Goal: Task Accomplishment & Management: Manage account settings

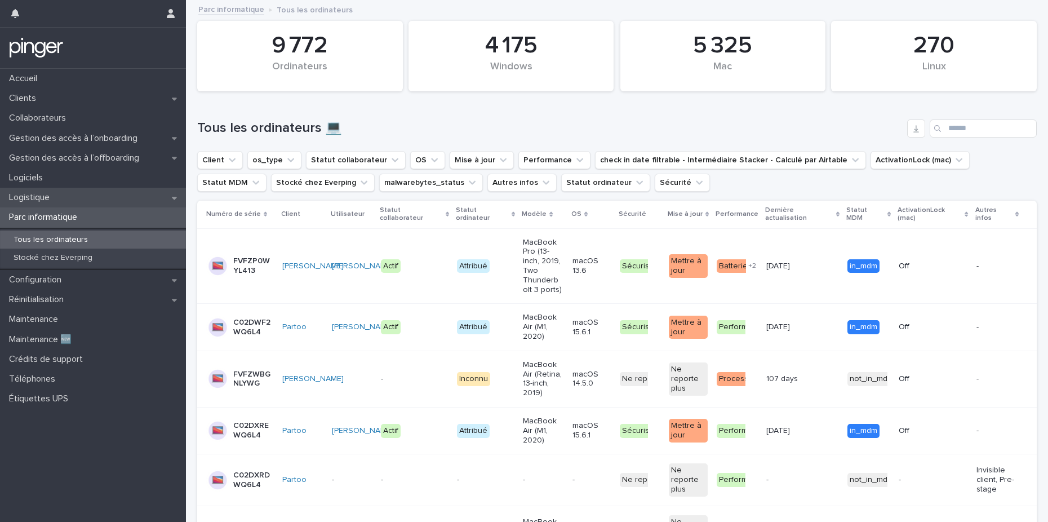
click at [44, 199] on p "Logistique" at bounding box center [32, 197] width 54 height 11
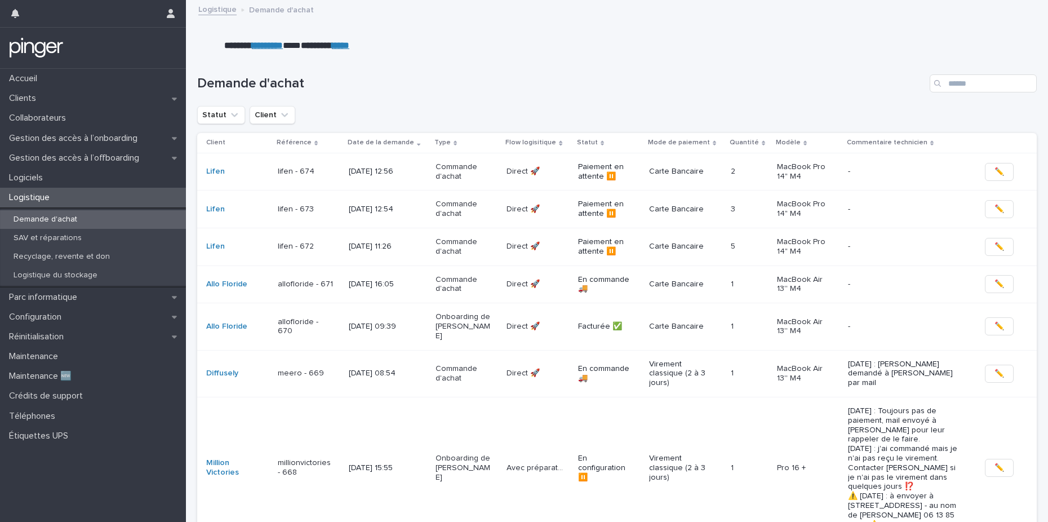
click at [315, 208] on p "lifen - 673" at bounding box center [306, 210] width 56 height 10
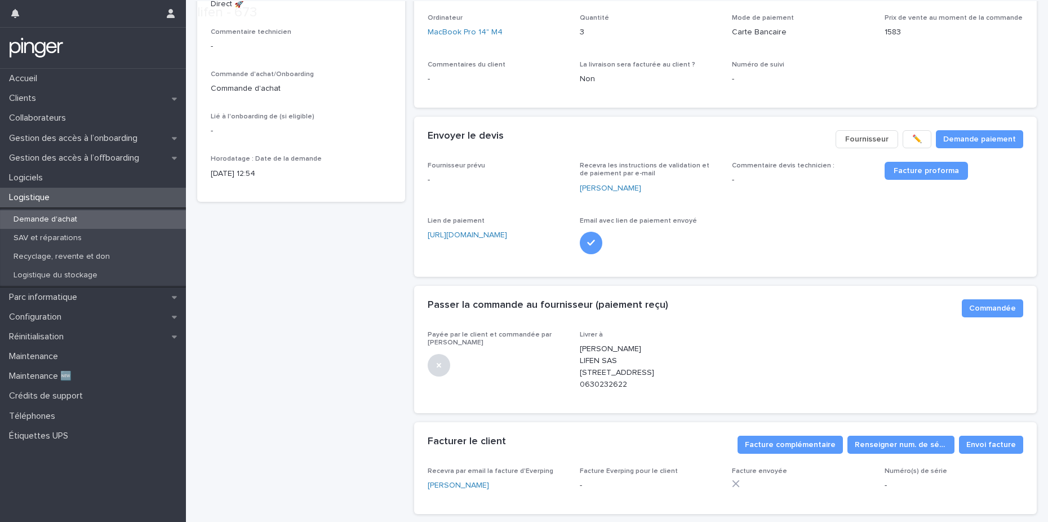
scroll to position [198, 0]
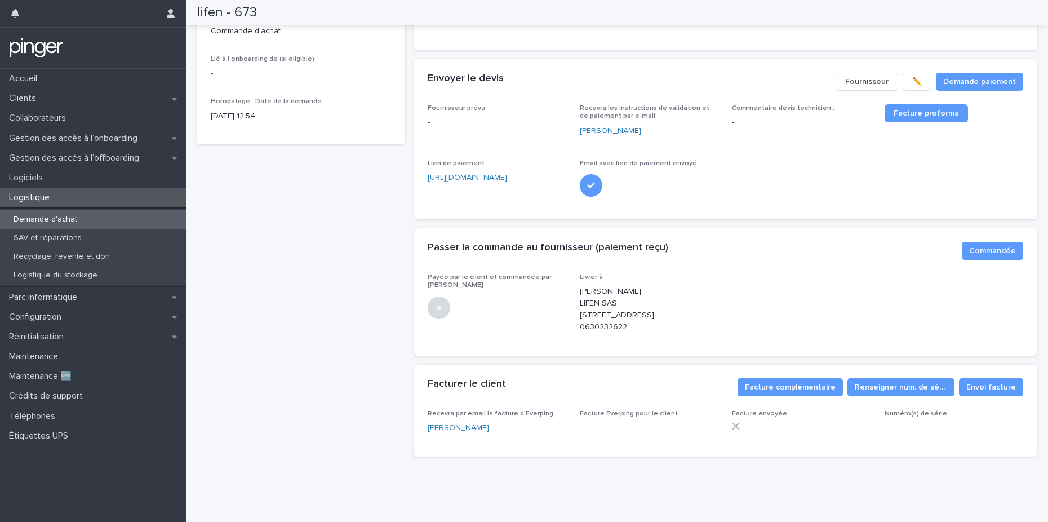
click at [627, 318] on p "[PERSON_NAME] LIFEN SAS [STREET_ADDRESS] 0630232622" at bounding box center [649, 309] width 139 height 47
drag, startPoint x: 597, startPoint y: 317, endPoint x: 623, endPoint y: 317, distance: 25.4
click at [623, 317] on p "[PERSON_NAME] LIFEN SAS [STREET_ADDRESS] 0630232622" at bounding box center [649, 309] width 139 height 47
copy p "0630232622"
drag, startPoint x: 313, startPoint y: 85, endPoint x: 234, endPoint y: 35, distance: 93.5
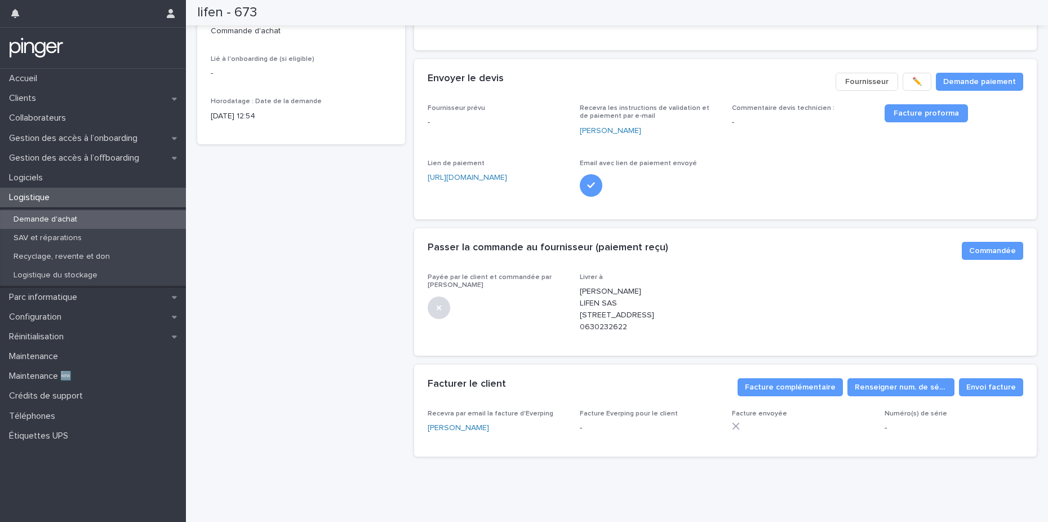
click at [313, 110] on p "[DATE] 12:54" at bounding box center [301, 116] width 181 height 12
drag, startPoint x: 194, startPoint y: 11, endPoint x: 255, endPoint y: 11, distance: 61.4
click at [255, 11] on div "lifen - 673" at bounding box center [612, 12] width 885 height 25
copy h2 "lifen - 673"
click at [726, 242] on div "Passer la commande au fournisseur (paiement reçu) •••" at bounding box center [691, 248] width 526 height 12
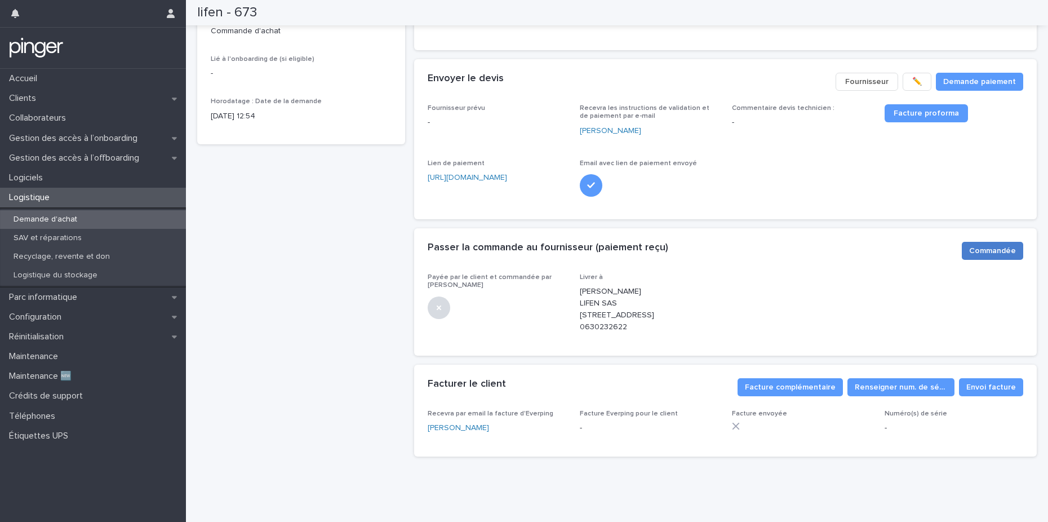
click at [980, 245] on span "Commandée" at bounding box center [992, 250] width 47 height 11
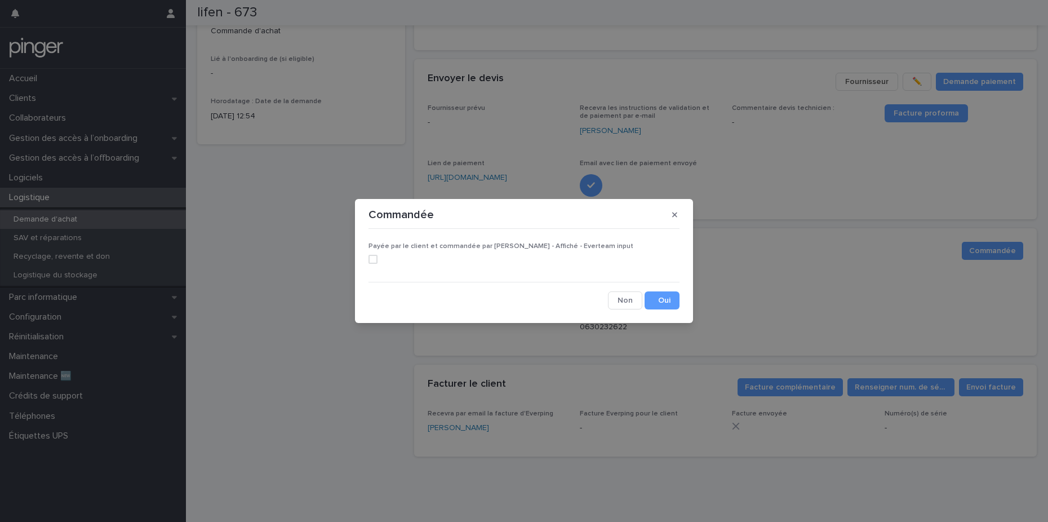
click at [372, 257] on span at bounding box center [373, 259] width 9 height 9
click at [662, 301] on button "Save" at bounding box center [662, 300] width 35 height 18
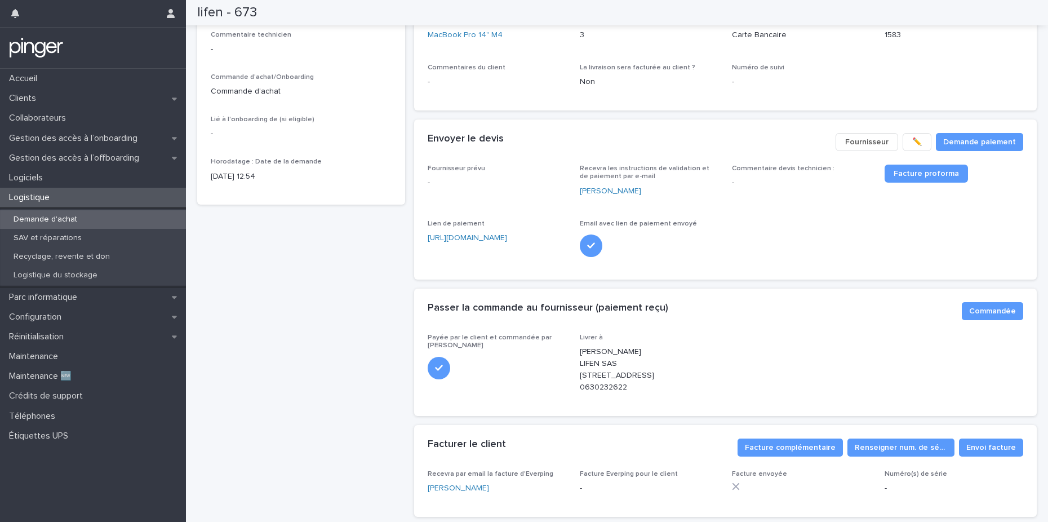
scroll to position [0, 0]
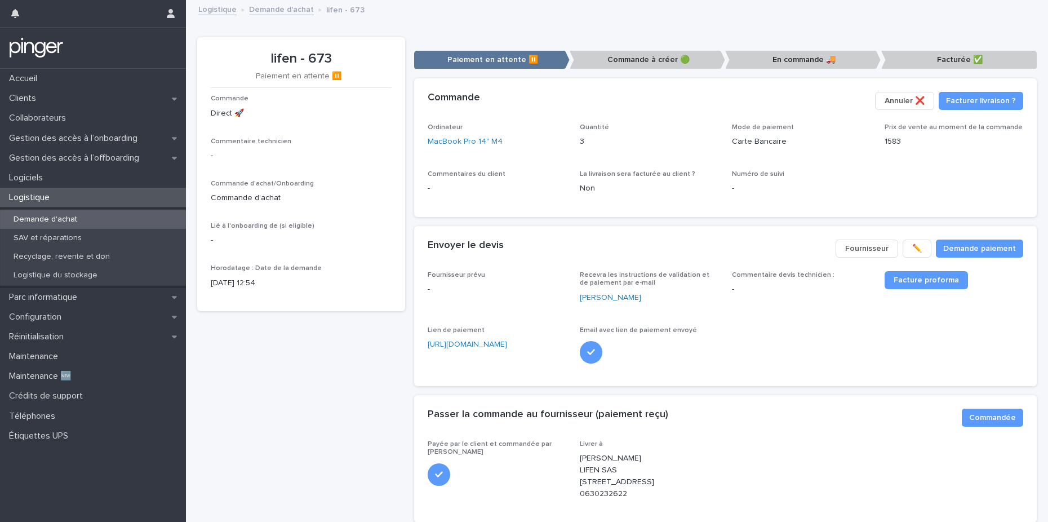
click at [278, 15] on link "Demande d'achat" at bounding box center [281, 8] width 65 height 13
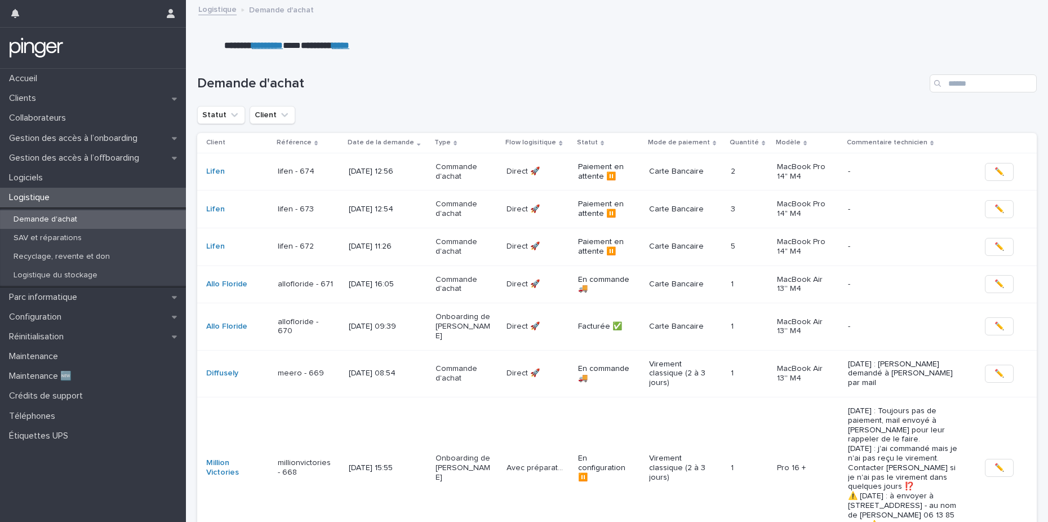
click at [313, 168] on p "lifen - 674" at bounding box center [306, 172] width 56 height 10
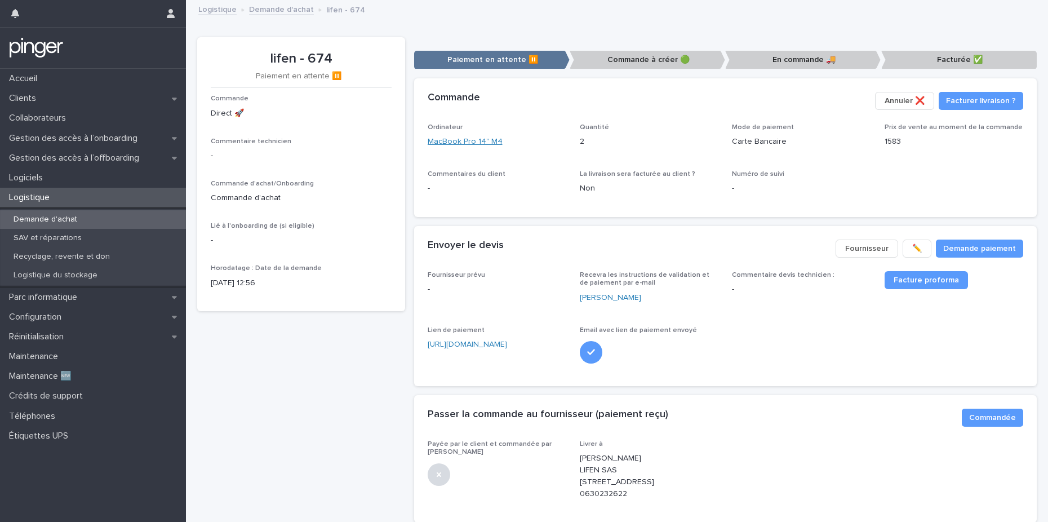
click at [466, 140] on link "MacBook Pro 14" M4" at bounding box center [465, 142] width 75 height 12
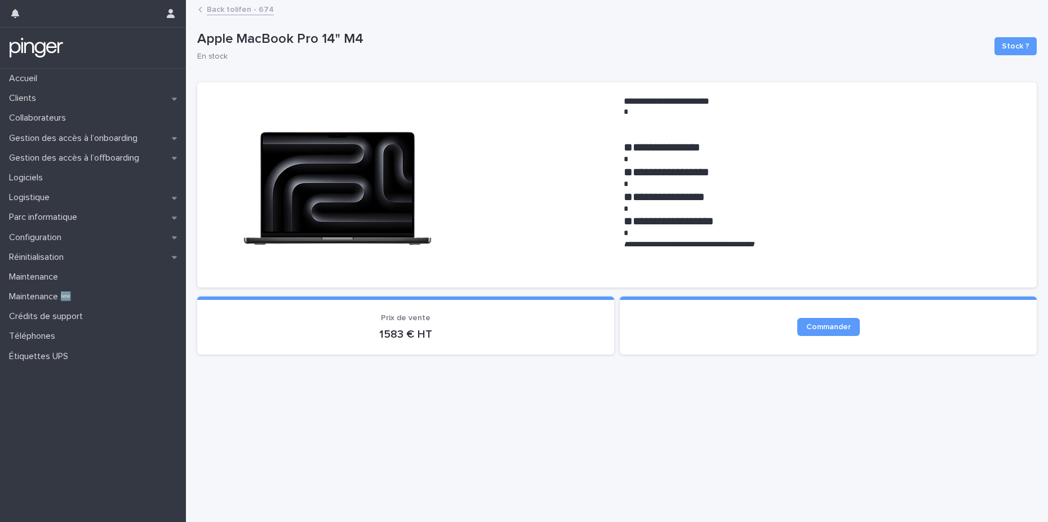
click at [231, 11] on link "Back to lifen - 674" at bounding box center [240, 8] width 67 height 13
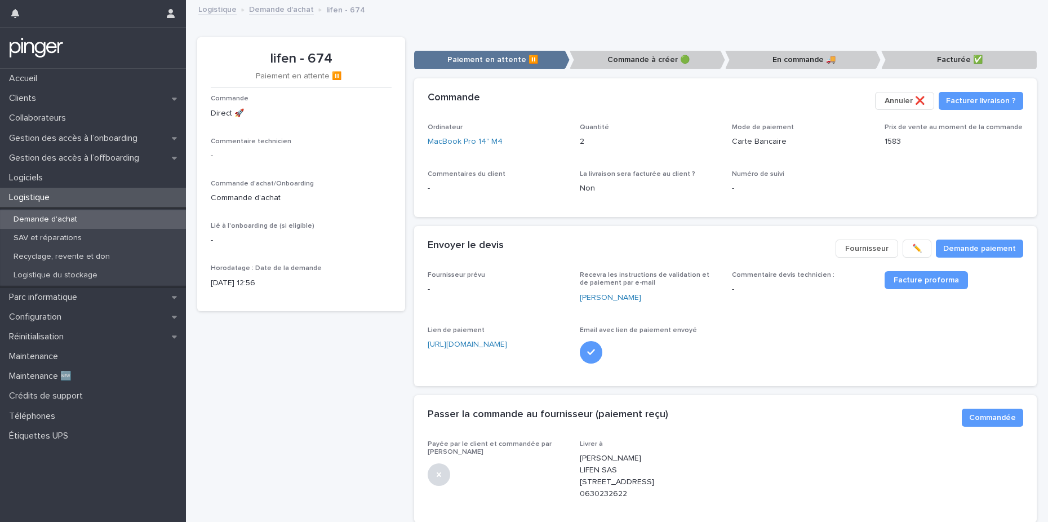
click at [272, 8] on link "Demande d'achat" at bounding box center [281, 8] width 65 height 13
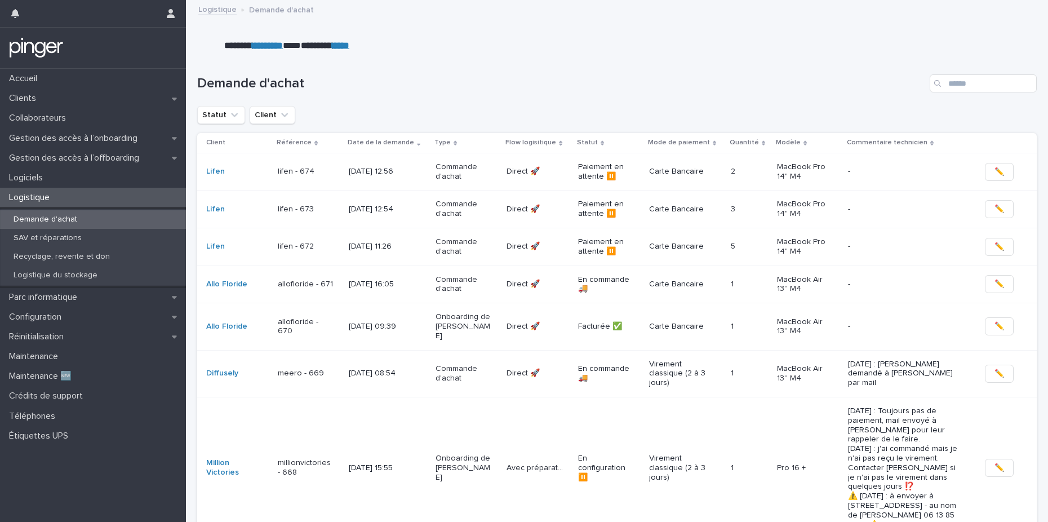
click at [310, 206] on p "lifen - 673" at bounding box center [306, 210] width 56 height 10
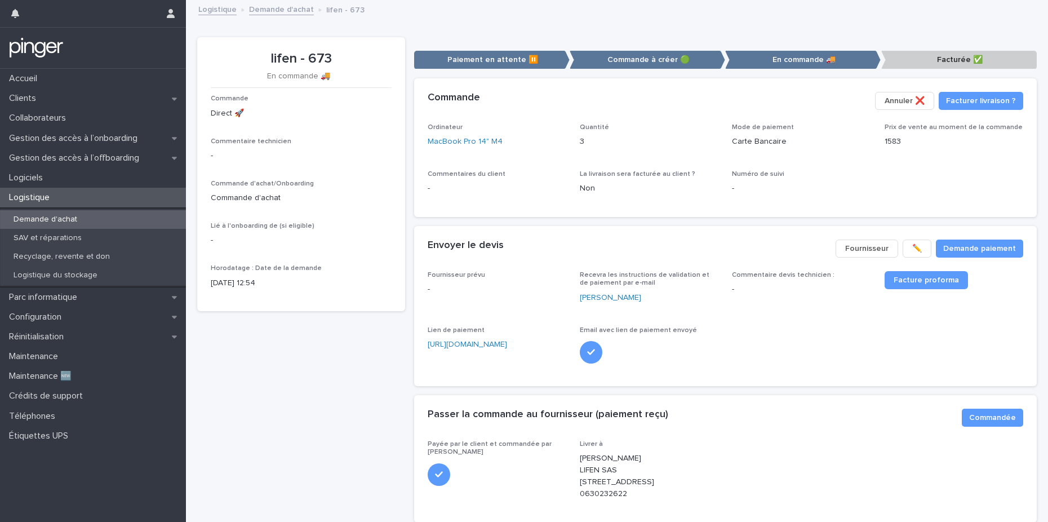
click at [269, 11] on link "Demande d'achat" at bounding box center [281, 8] width 65 height 13
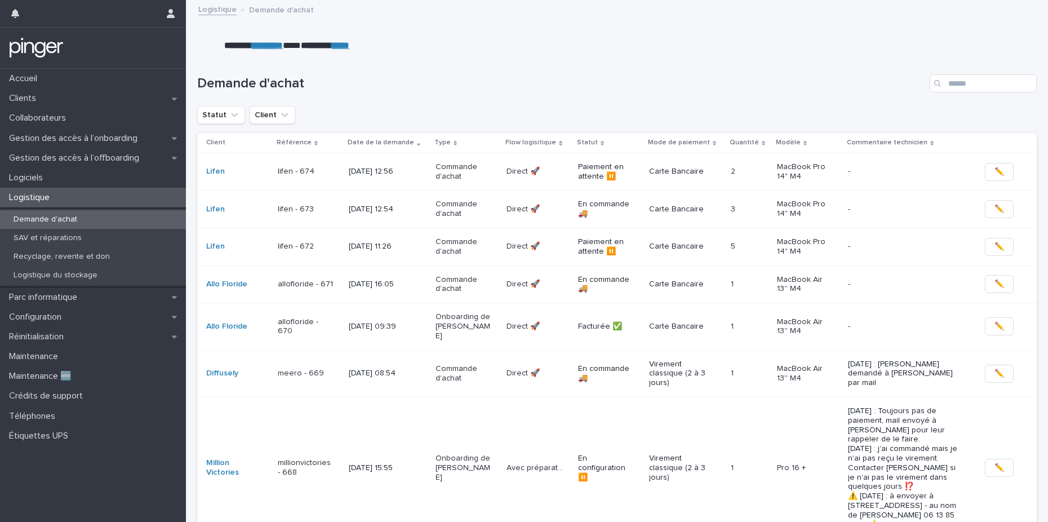
click at [323, 166] on div "lifen - 674" at bounding box center [306, 171] width 56 height 12
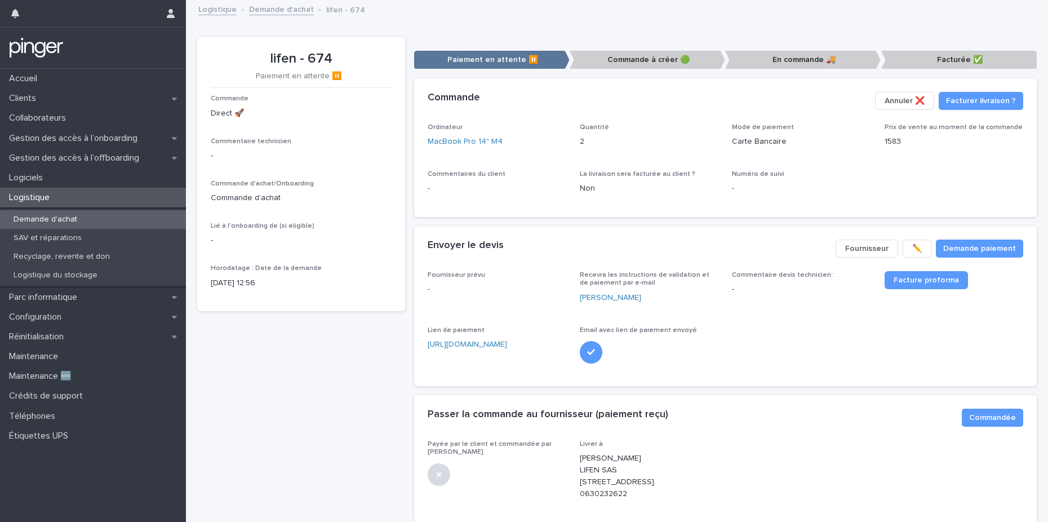
click at [504, 183] on p "-" at bounding box center [497, 189] width 139 height 12
click at [478, 139] on link "MacBook Pro 14" M4" at bounding box center [465, 142] width 75 height 12
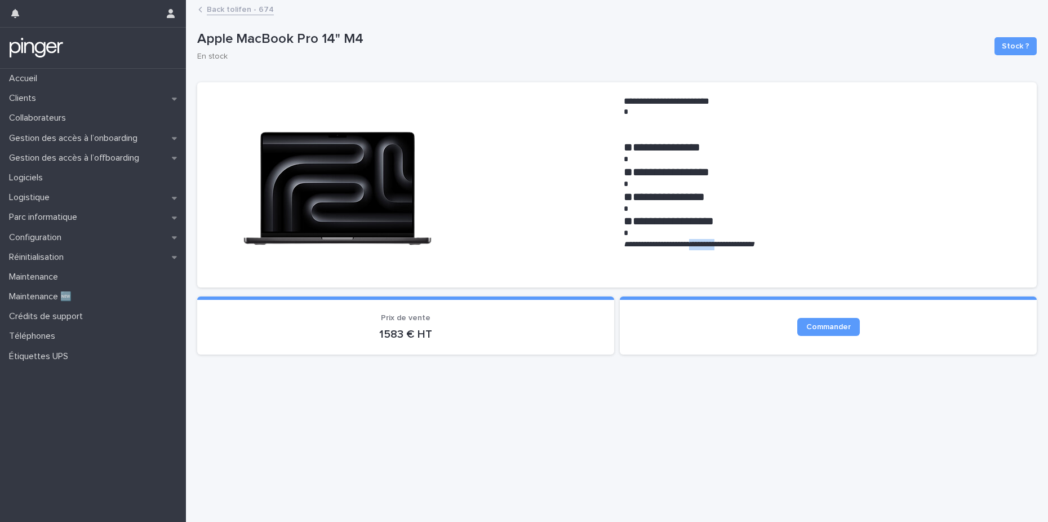
drag, startPoint x: 704, startPoint y: 245, endPoint x: 745, endPoint y: 244, distance: 40.6
click at [745, 244] on em "**********" at bounding box center [689, 244] width 131 height 8
copy em "*********"
click at [633, 184] on p at bounding box center [822, 184] width 396 height 11
click at [254, 14] on link "Back to lifen - 674" at bounding box center [240, 8] width 67 height 13
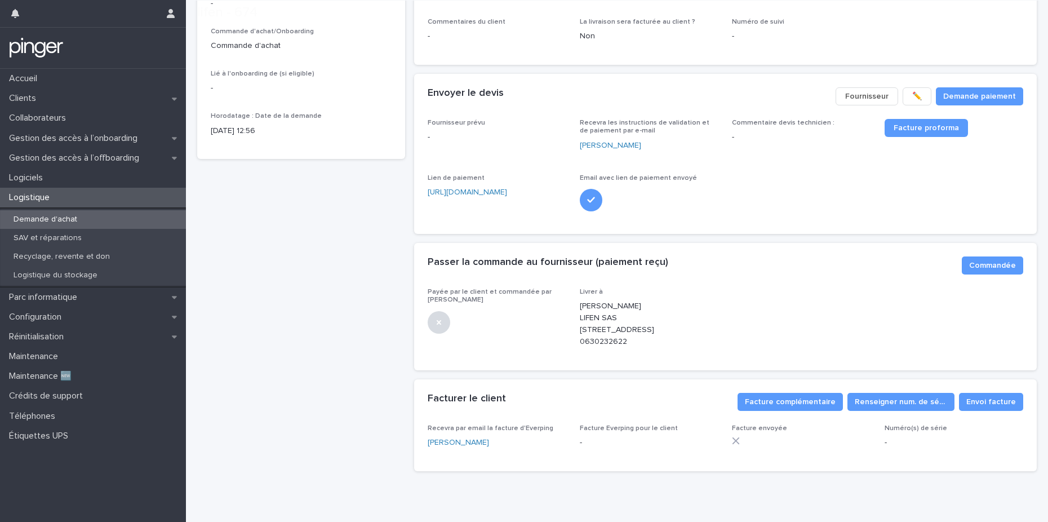
scroll to position [181, 0]
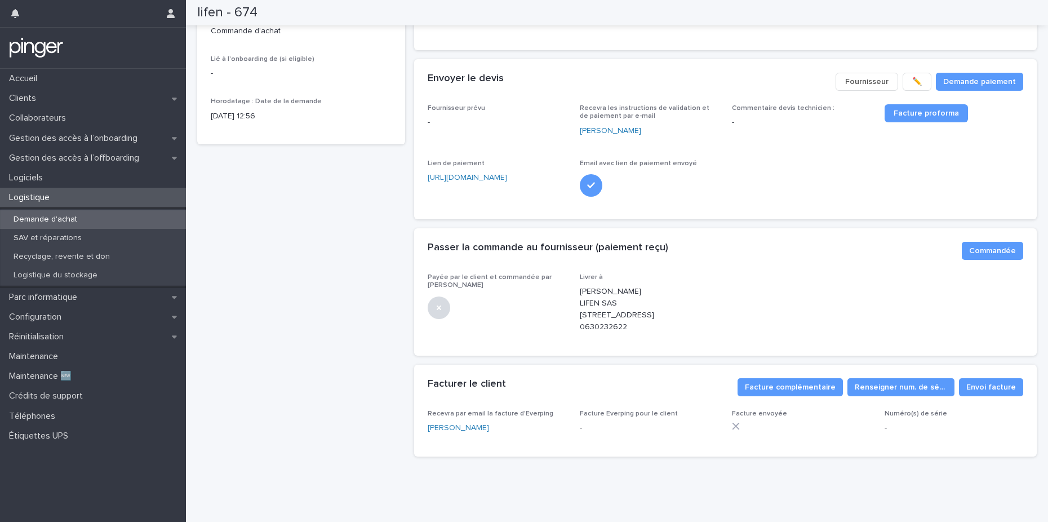
click at [618, 283] on div "[PERSON_NAME] LIFEN SAS [STREET_ADDRESS] 0630232622" at bounding box center [649, 307] width 139 height 49
drag, startPoint x: 622, startPoint y: 274, endPoint x: 574, endPoint y: 276, distance: 47.3
click at [574, 276] on div "Payée par le client et commandée par Everping Livrer à [PERSON_NAME] LIFEN SAS …" at bounding box center [726, 307] width 596 height 69
copy p "[PERSON_NAME]"
click at [858, 276] on div "Payée par le client et commandée par Everping Livrer à [PERSON_NAME] LIFEN SAS …" at bounding box center [726, 307] width 596 height 69
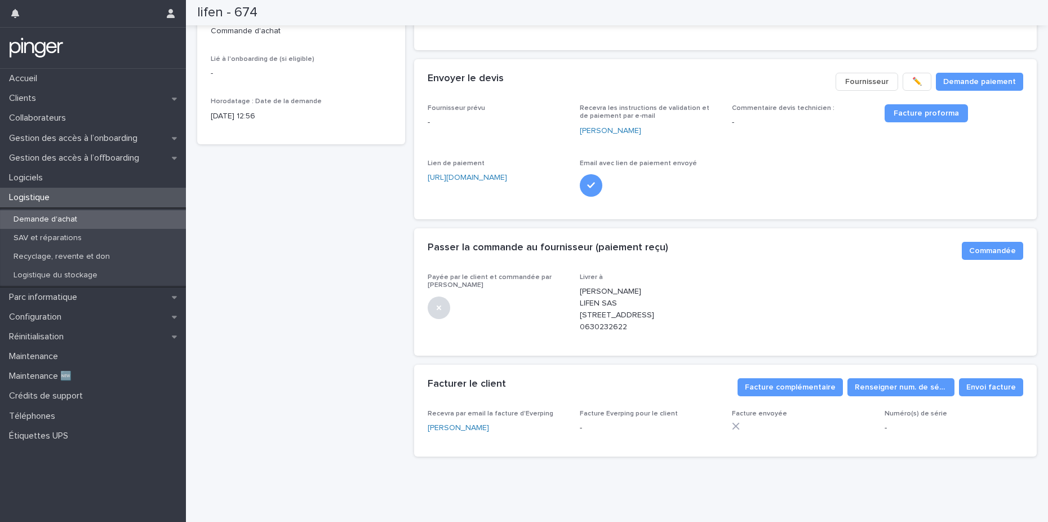
drag, startPoint x: 575, startPoint y: 298, endPoint x: 683, endPoint y: 299, distance: 108.2
click at [683, 299] on div "Payée par le client et commandée par Everping Livrer à [PERSON_NAME] LIFEN SAS …" at bounding box center [726, 307] width 596 height 69
copy p "[STREET_ADDRESS]"
click at [273, 56] on span "Lié à l'onboarding de (si eligible)" at bounding box center [263, 59] width 104 height 7
drag, startPoint x: 193, startPoint y: 11, endPoint x: 272, endPoint y: 11, distance: 78.3
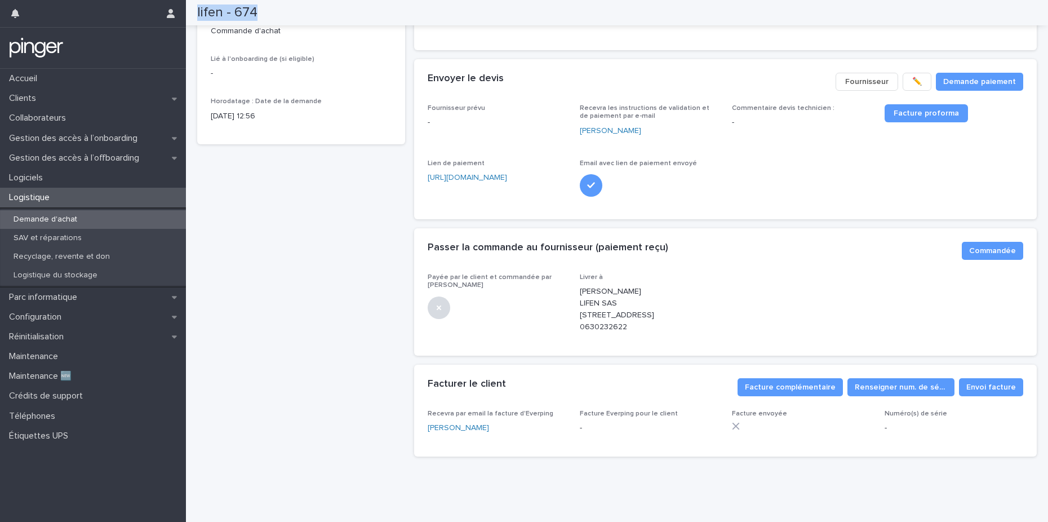
click at [272, 11] on div "lifen - 674" at bounding box center [612, 12] width 885 height 25
copy h2 "lifen - 674"
click at [752, 242] on div "Passer la commande au fournisseur (paiement reçu) •••" at bounding box center [691, 248] width 526 height 12
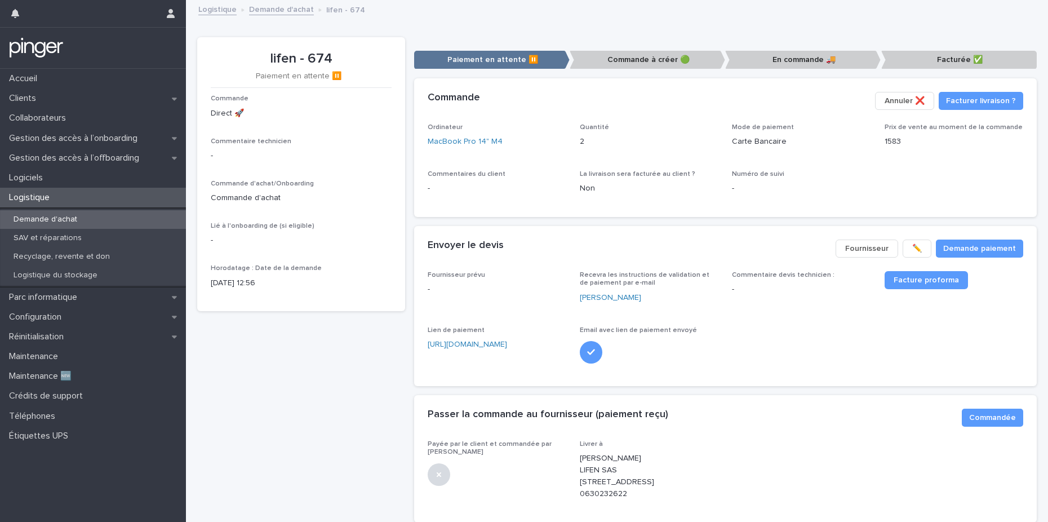
click at [451, 133] on div "Ordinateur MacBook Pro 14" M4" at bounding box center [497, 139] width 139 height 33
click at [971, 419] on span "Commandée" at bounding box center [992, 417] width 47 height 11
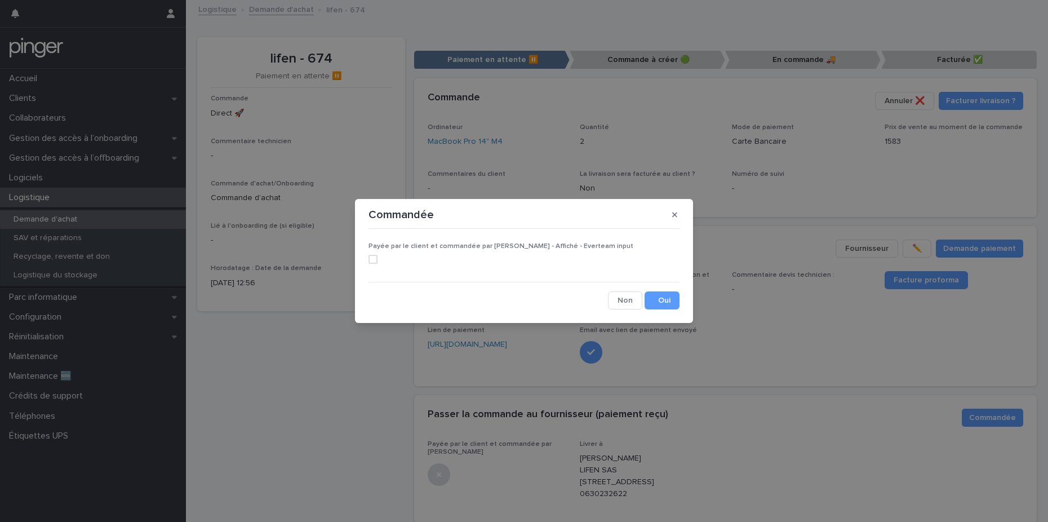
click at [375, 260] on span at bounding box center [373, 259] width 9 height 9
click at [664, 301] on button "Save" at bounding box center [662, 300] width 35 height 18
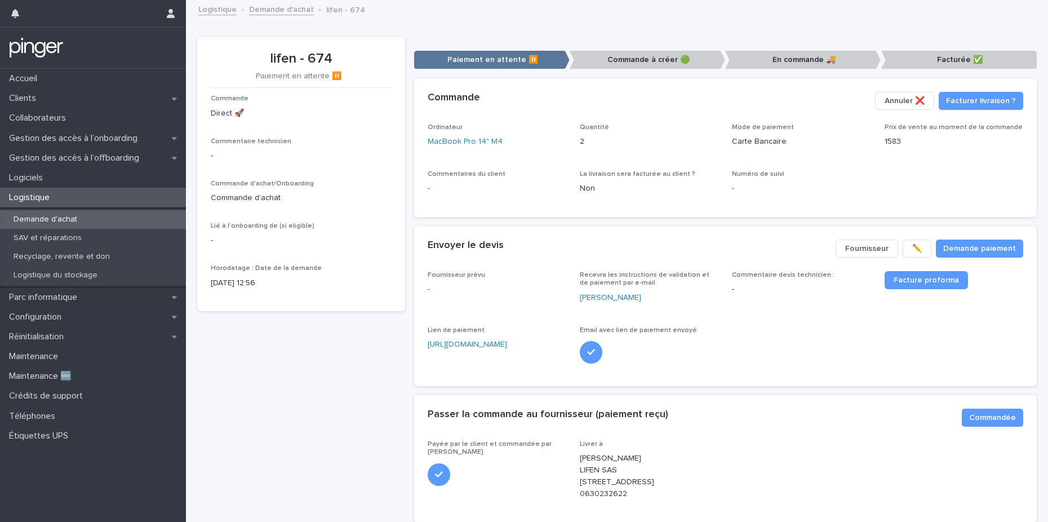
click at [674, 273] on span "Recevra les instructions de validation et de paiement par e-mail" at bounding box center [645, 279] width 130 height 15
click at [261, 8] on link "Demande d'achat" at bounding box center [281, 8] width 65 height 13
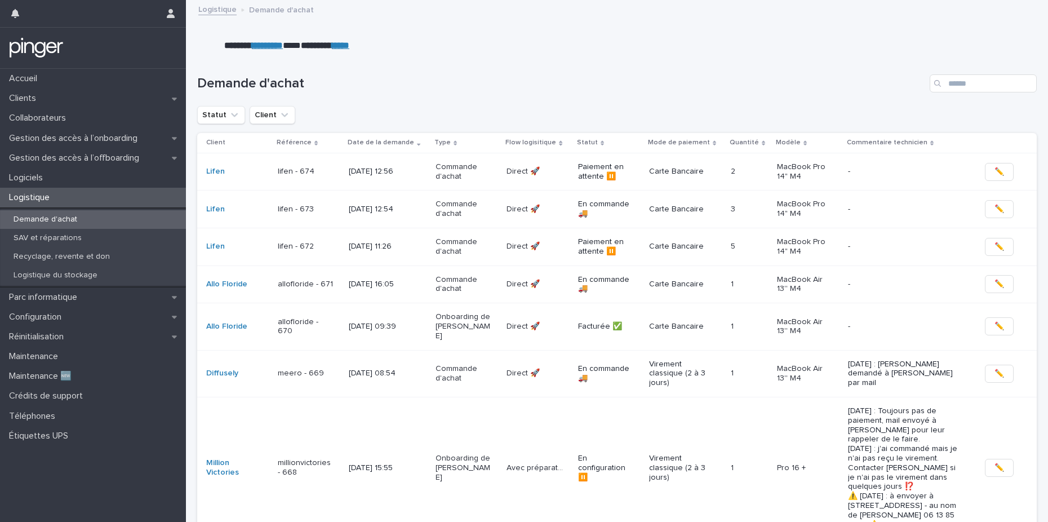
click at [310, 216] on div "lifen - 673" at bounding box center [309, 209] width 62 height 19
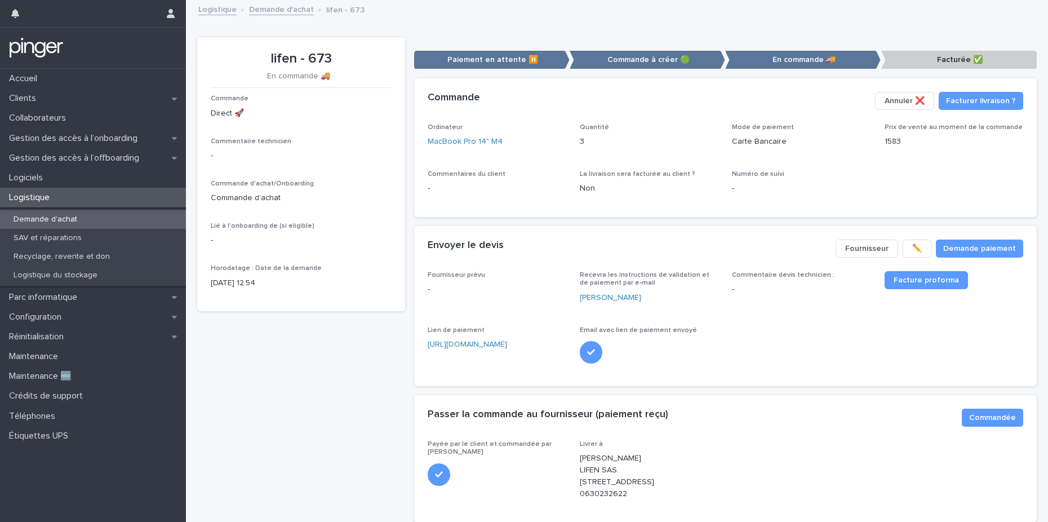
click at [456, 154] on div "Ordinateur MacBook Pro 14" M4" at bounding box center [497, 139] width 139 height 33
click at [450, 139] on link "MacBook Pro 14" M4" at bounding box center [465, 142] width 75 height 12
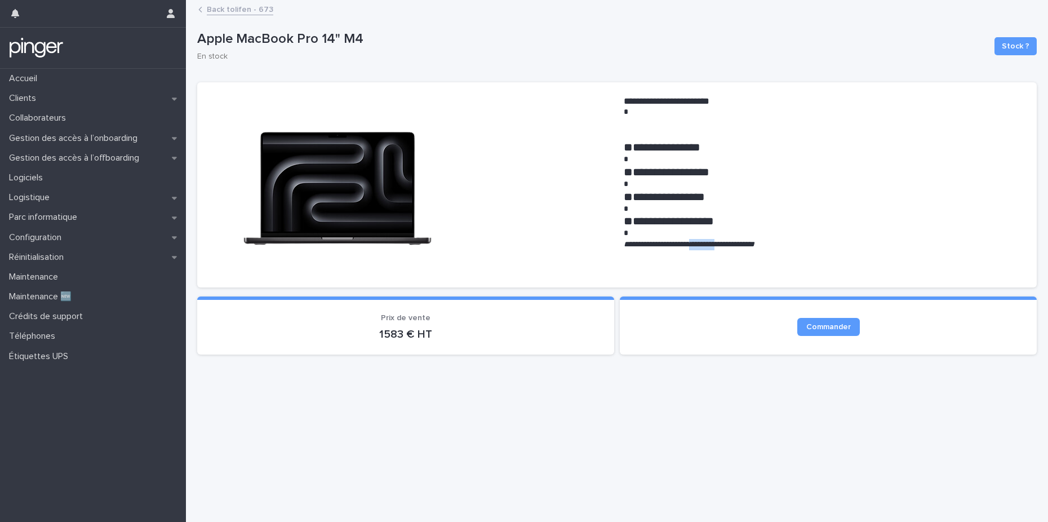
drag, startPoint x: 702, startPoint y: 243, endPoint x: 745, endPoint y: 243, distance: 43.4
click at [745, 243] on em "**********" at bounding box center [689, 244] width 131 height 8
copy em "*********"
click at [393, 78] on div "**********" at bounding box center [617, 183] width 840 height 225
click at [252, 8] on link "Back to lifen - 673" at bounding box center [240, 8] width 66 height 13
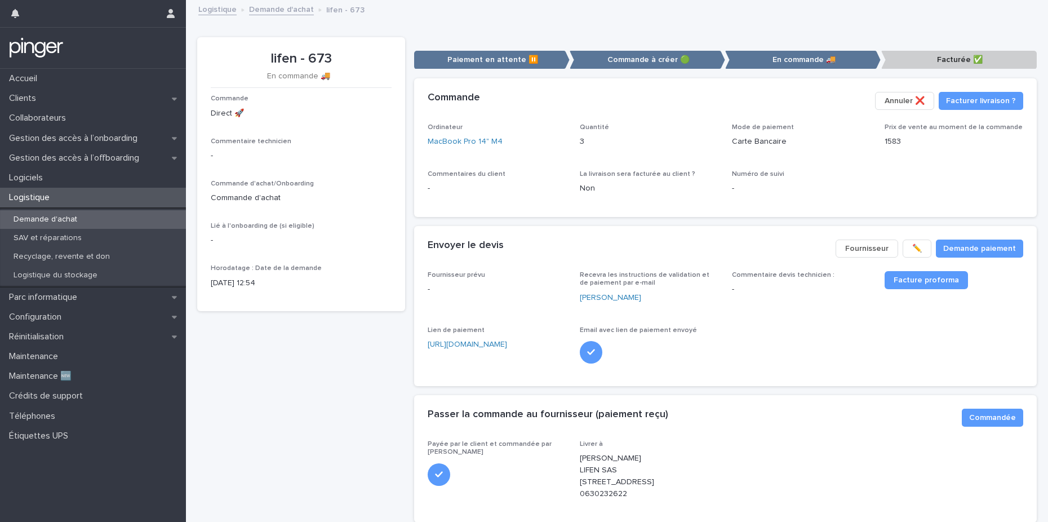
click at [341, 50] on div "lifen - 673" at bounding box center [301, 57] width 181 height 19
drag, startPoint x: 257, startPoint y: 55, endPoint x: 353, endPoint y: 55, distance: 96.4
click at [353, 55] on p "lifen - 673" at bounding box center [301, 59] width 181 height 16
copy p "lifen - 673"
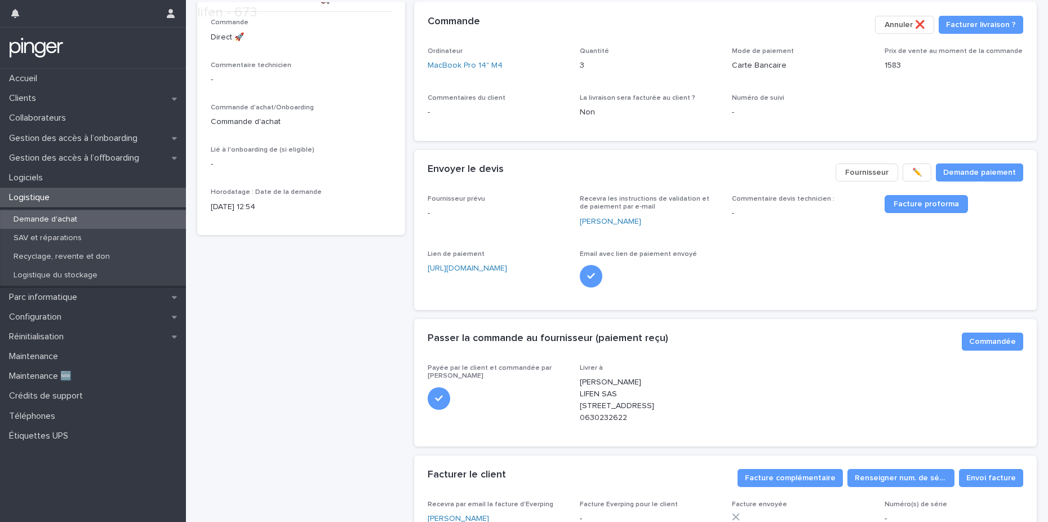
scroll to position [78, 0]
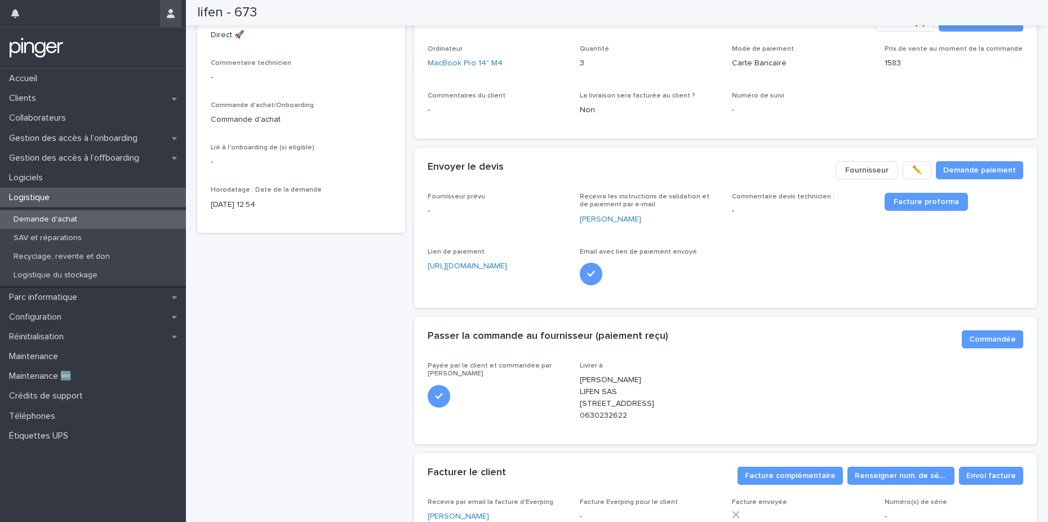
click at [344, 80] on p "-" at bounding box center [301, 78] width 181 height 12
